Goal: Find specific page/section: Find specific page/section

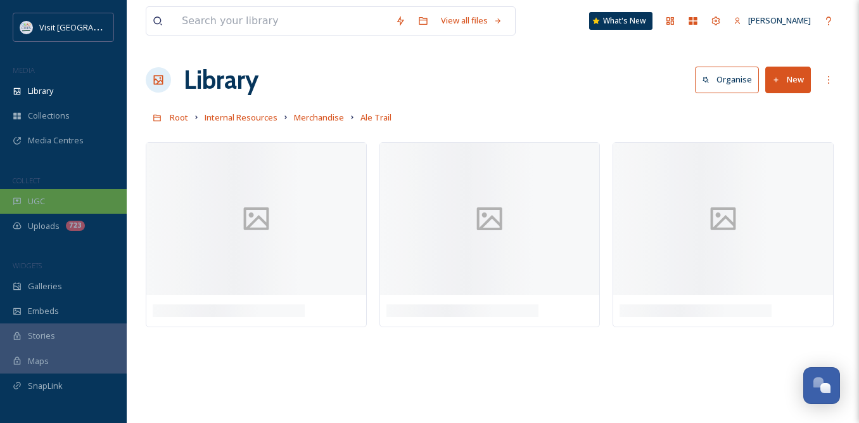
click at [43, 196] on span "UGC" at bounding box center [36, 201] width 17 height 12
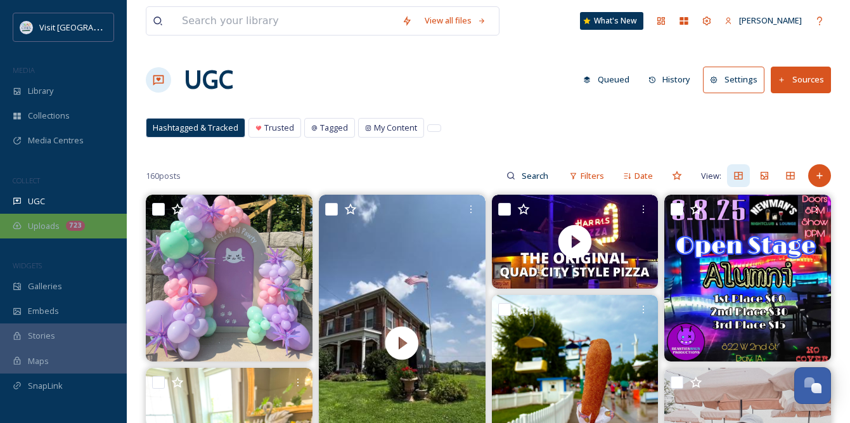
click at [69, 221] on div "723" at bounding box center [75, 225] width 19 height 10
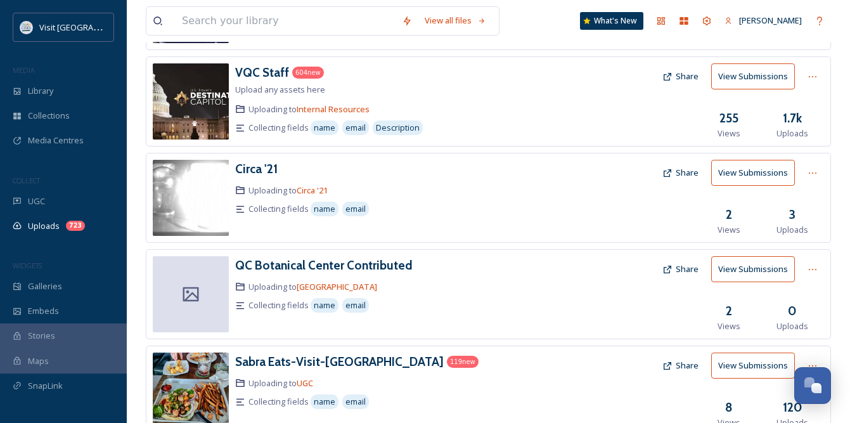
scroll to position [127, 0]
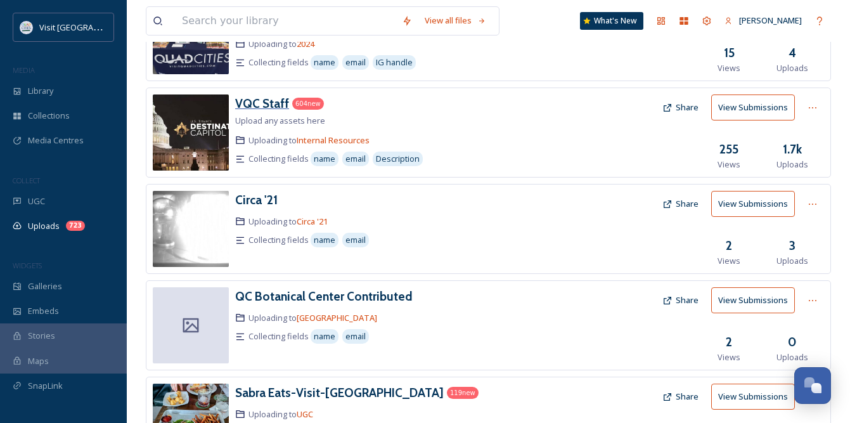
click at [271, 98] on h3 "VQC Staff" at bounding box center [262, 103] width 54 height 15
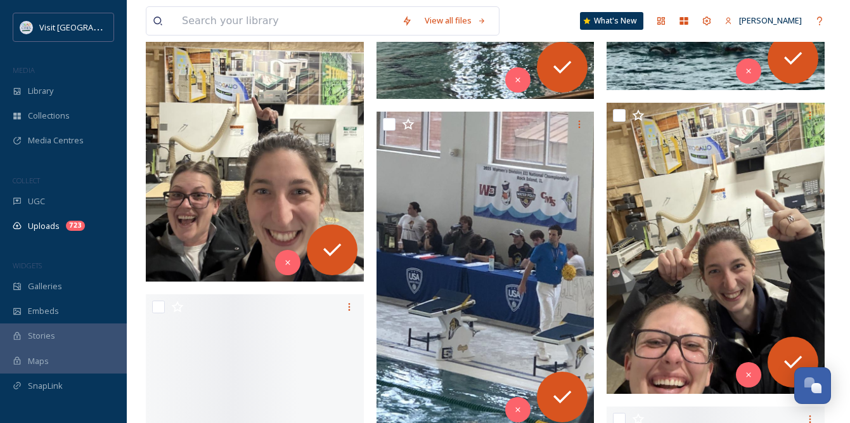
scroll to position [8807, 0]
